Goal: Book appointment/travel/reservation

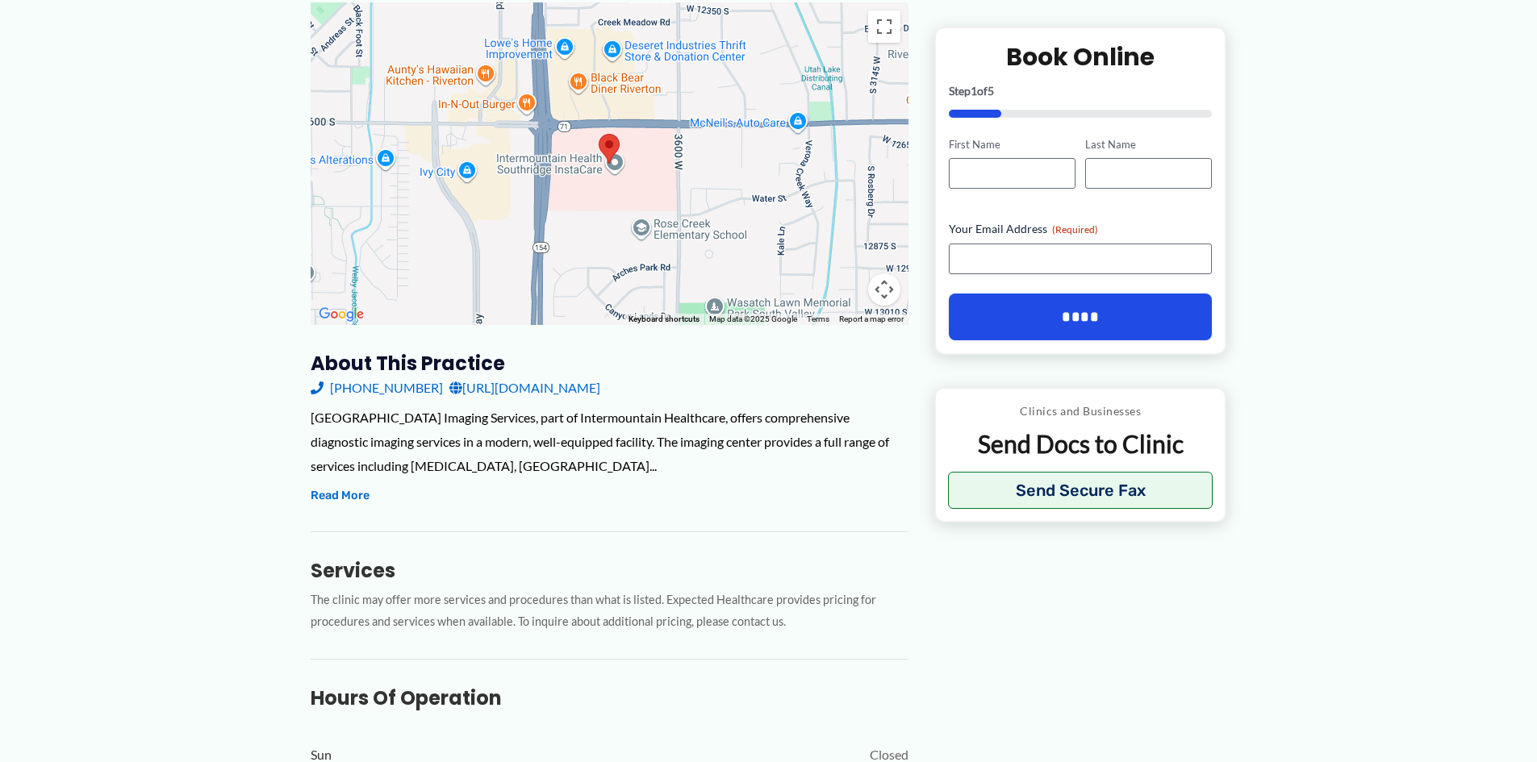
scroll to position [242, 0]
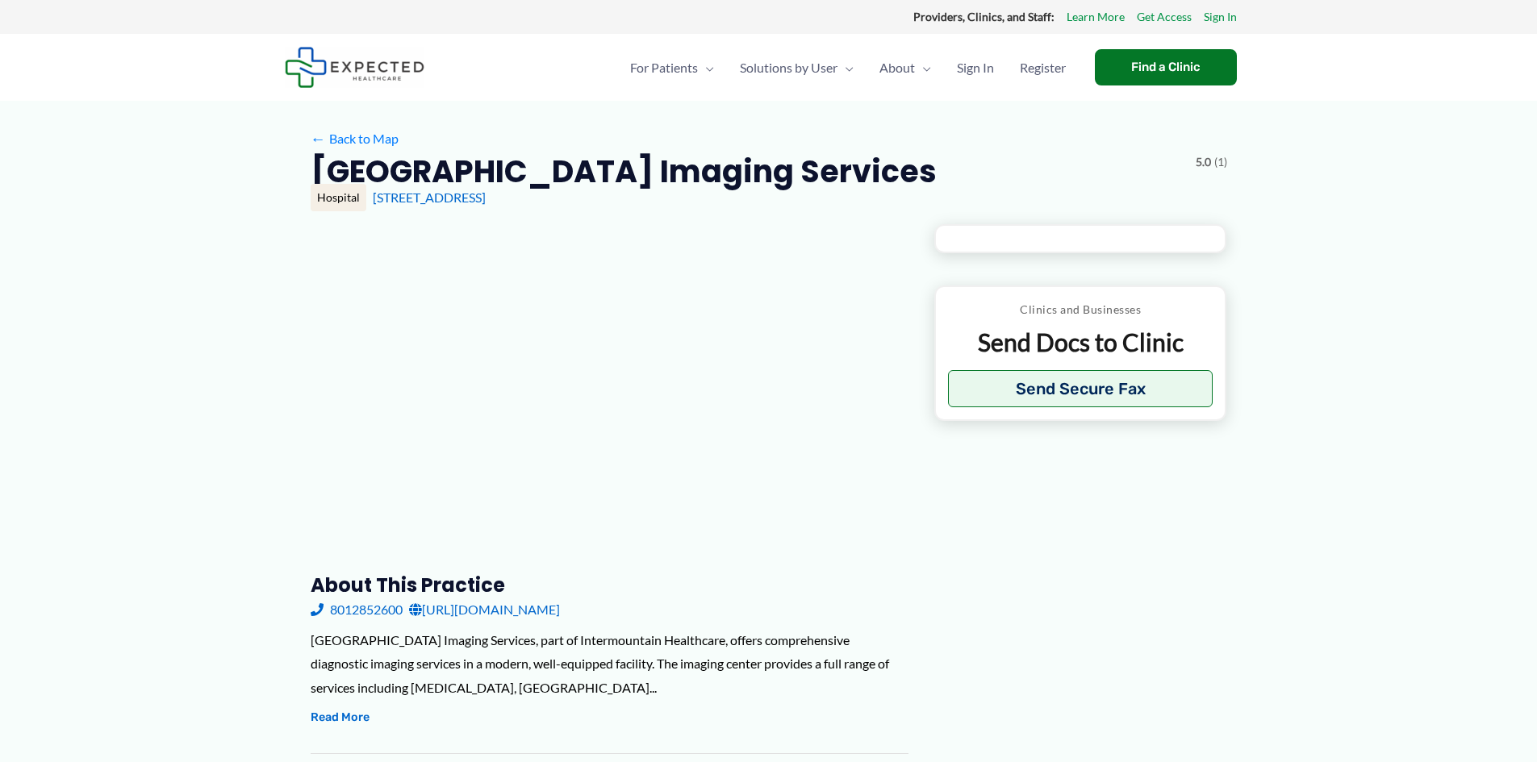
type input "**********"
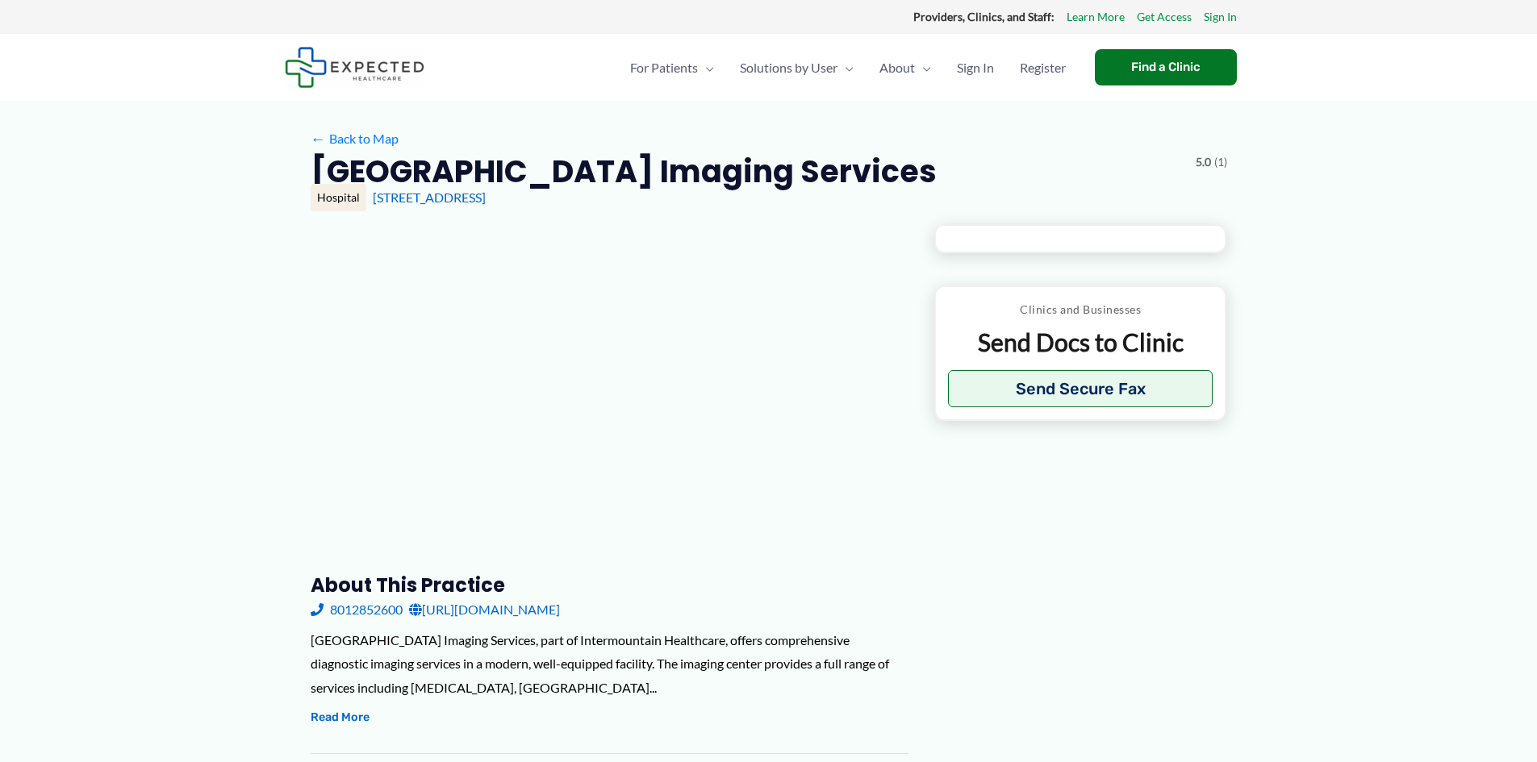
type input "**********"
